Goal: Task Accomplishment & Management: Use online tool/utility

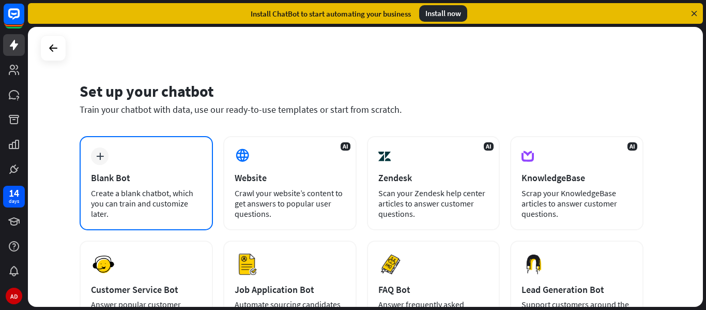
click at [140, 177] on div "Blank Bot" at bounding box center [146, 178] width 111 height 12
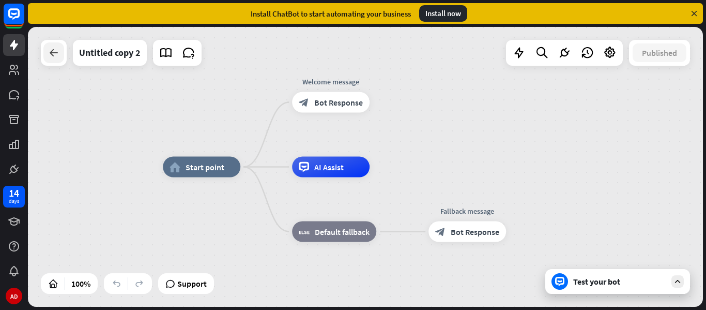
click at [54, 52] on icon at bounding box center [54, 53] width 12 height 12
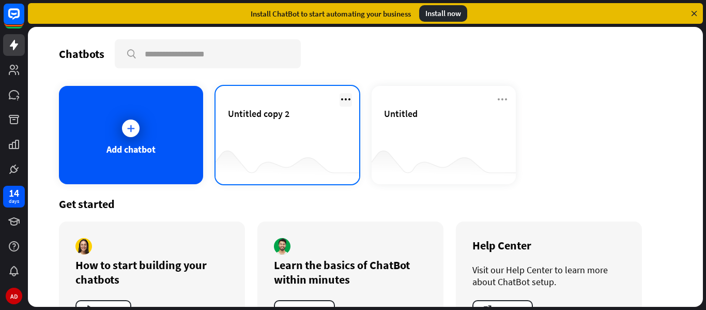
click at [339, 96] on icon at bounding box center [345, 99] width 12 height 12
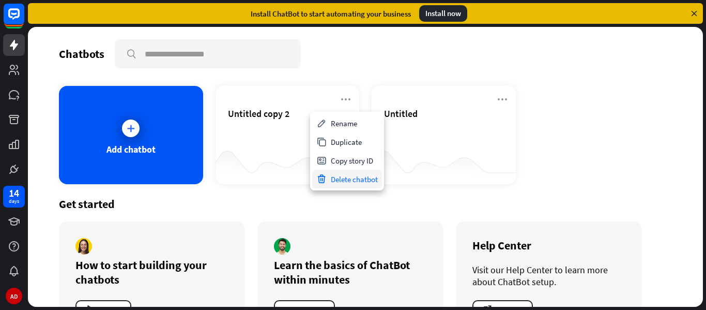
click at [338, 180] on div "Delete chatbot" at bounding box center [347, 178] width 70 height 19
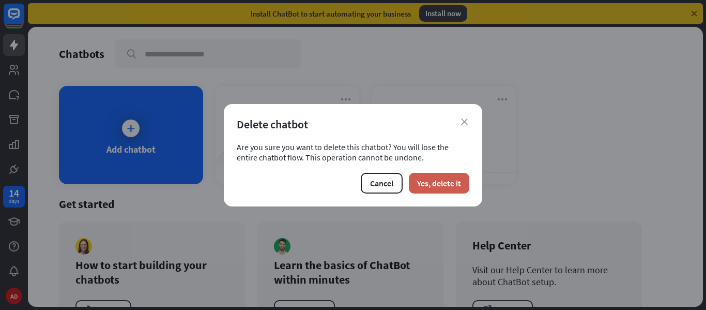
click at [433, 184] on button "Yes, delete it" at bounding box center [439, 183] width 60 height 21
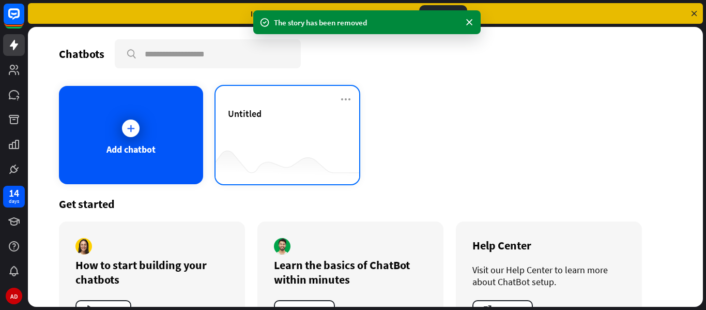
click at [263, 112] on div "Untitled" at bounding box center [287, 113] width 119 height 12
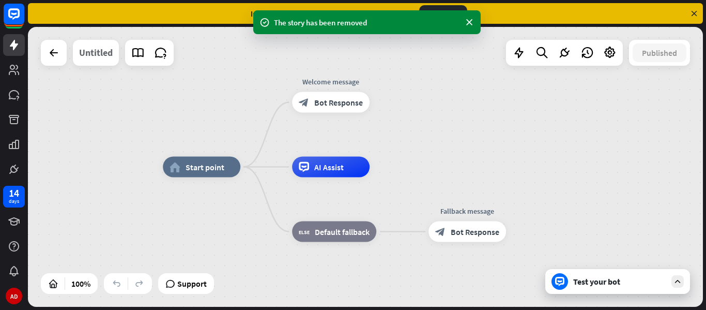
click at [108, 50] on div "Untitled" at bounding box center [96, 53] width 34 height 26
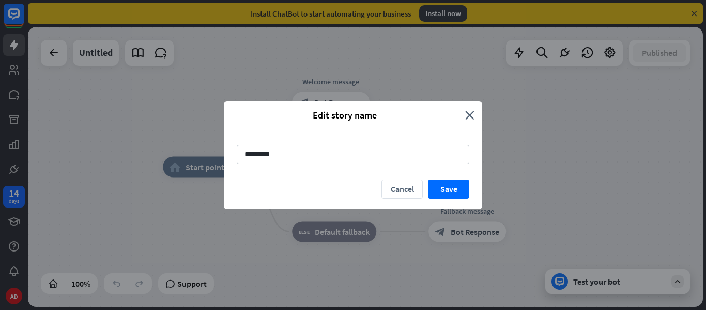
drag, startPoint x: 280, startPoint y: 153, endPoint x: 212, endPoint y: 159, distance: 68.4
click at [212, 159] on div "Edit story name close ******** Cancel Save" at bounding box center [353, 155] width 706 height 310
type input "**********"
click at [443, 188] on button "Save" at bounding box center [448, 188] width 41 height 19
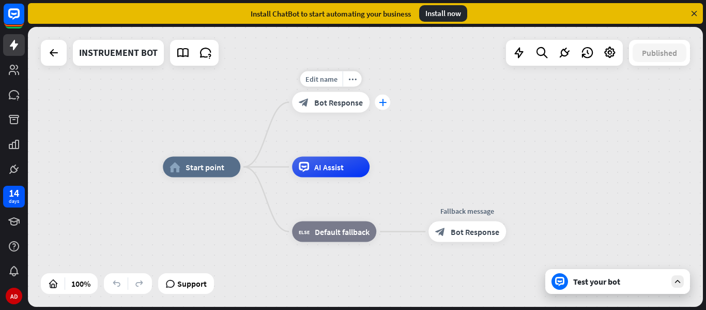
click at [384, 103] on icon "plus" at bounding box center [383, 102] width 8 height 7
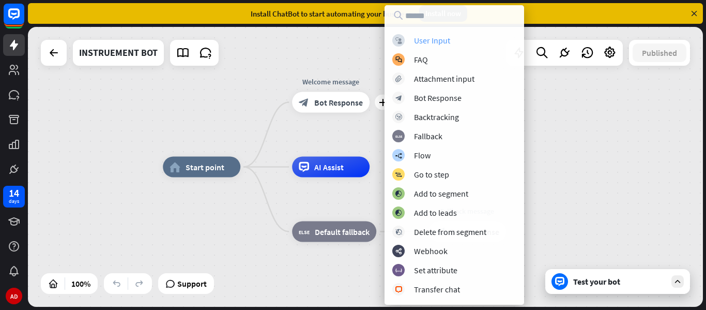
click at [440, 43] on div "User Input" at bounding box center [432, 40] width 36 height 10
